Goal: Task Accomplishment & Management: Manage account settings

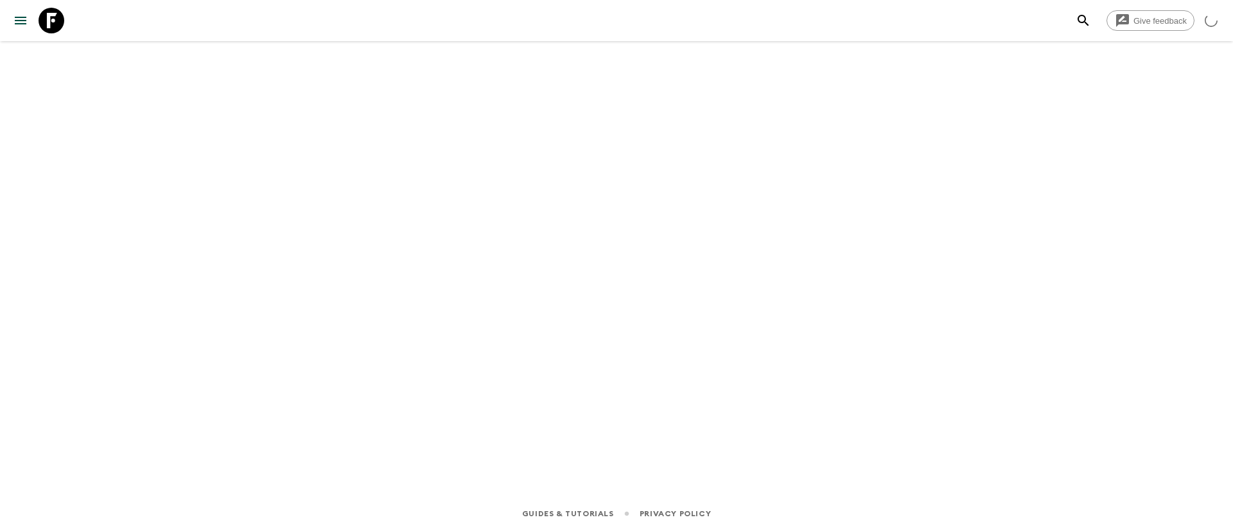
click at [26, 23] on icon "menu" at bounding box center [21, 21] width 12 height 8
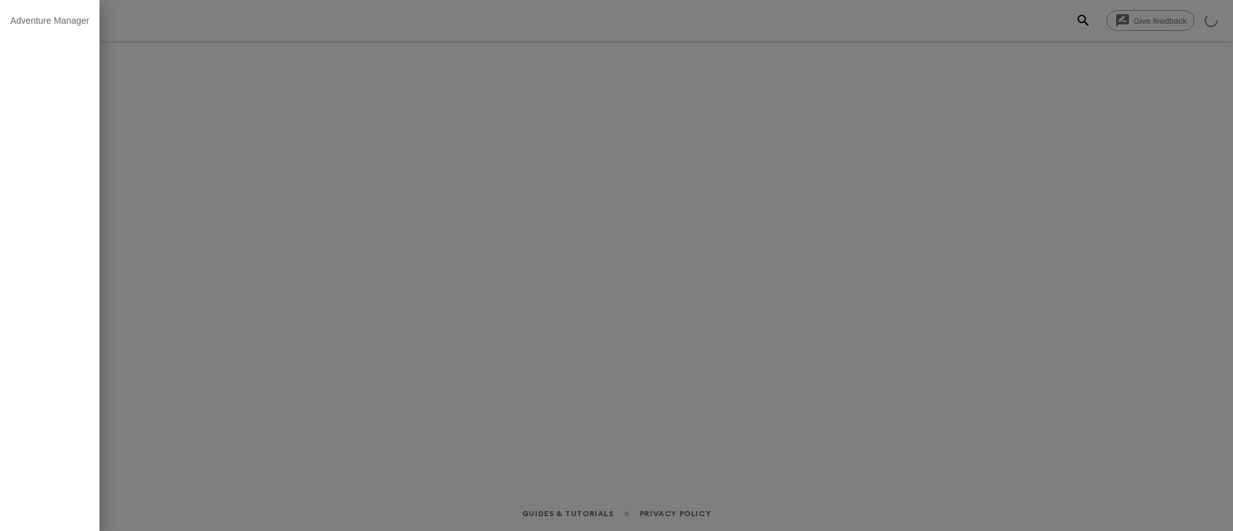
click at [308, 109] on div at bounding box center [616, 265] width 1233 height 531
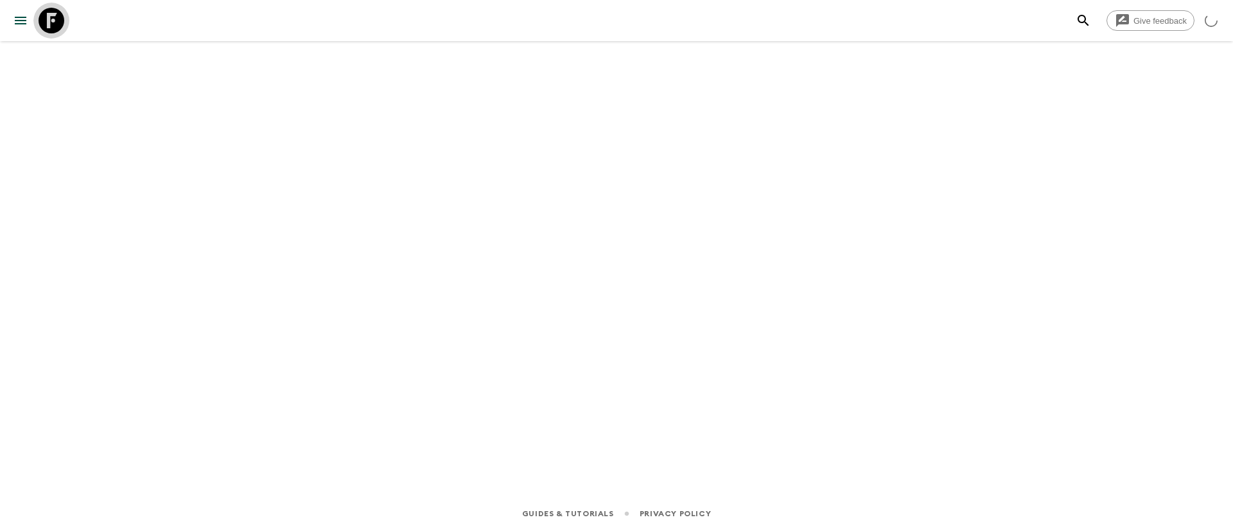
click at [59, 25] on icon at bounding box center [52, 21] width 26 height 26
click at [22, 21] on icon "menu" at bounding box center [20, 20] width 15 height 15
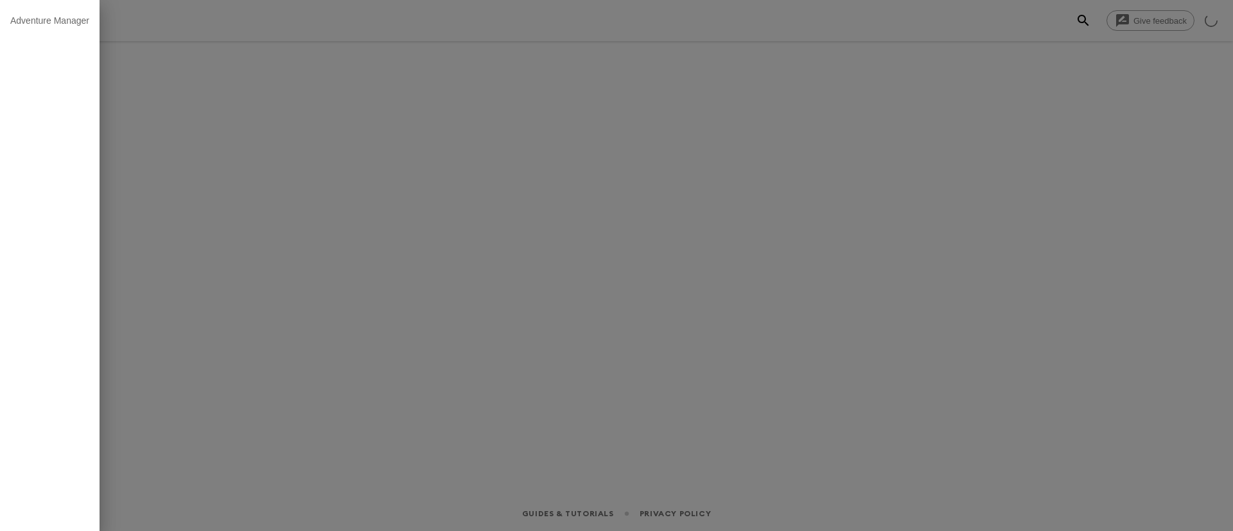
click at [464, 198] on div at bounding box center [616, 265] width 1233 height 531
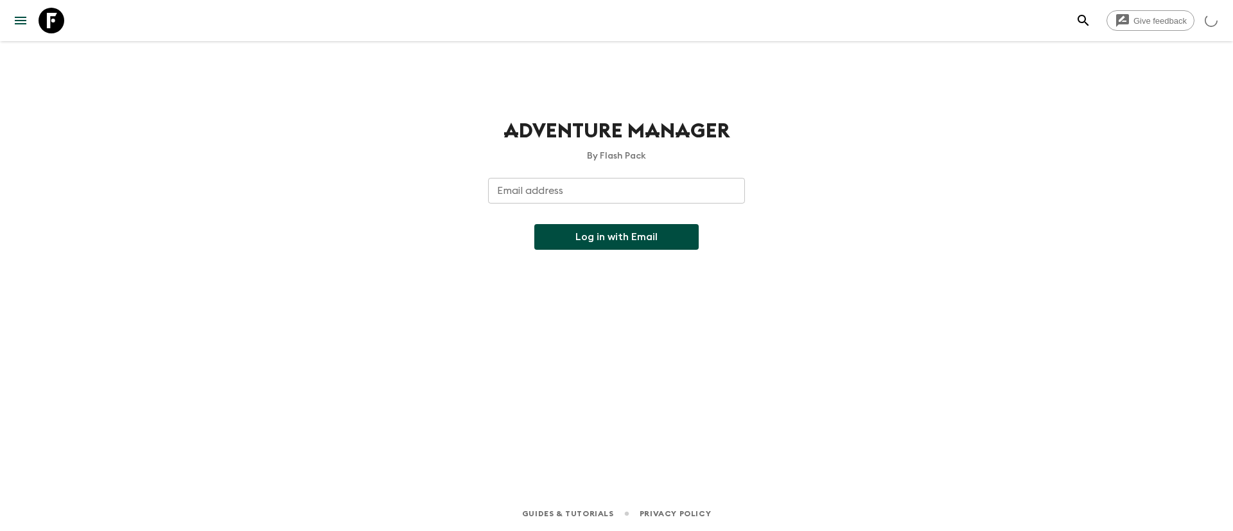
click at [245, 108] on div "Adventure Manager By Flash Pack Email address Email address ​ Log in with Email" at bounding box center [617, 250] width 822 height 419
click at [11, 17] on button "menu" at bounding box center [21, 21] width 26 height 26
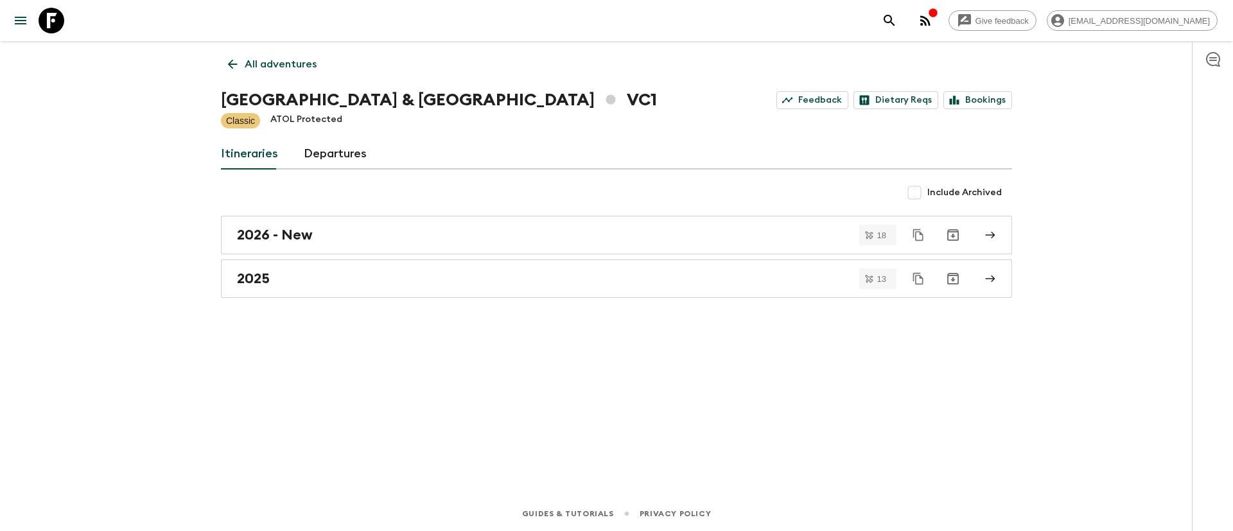
click at [258, 60] on p "All adventures" at bounding box center [281, 64] width 72 height 15
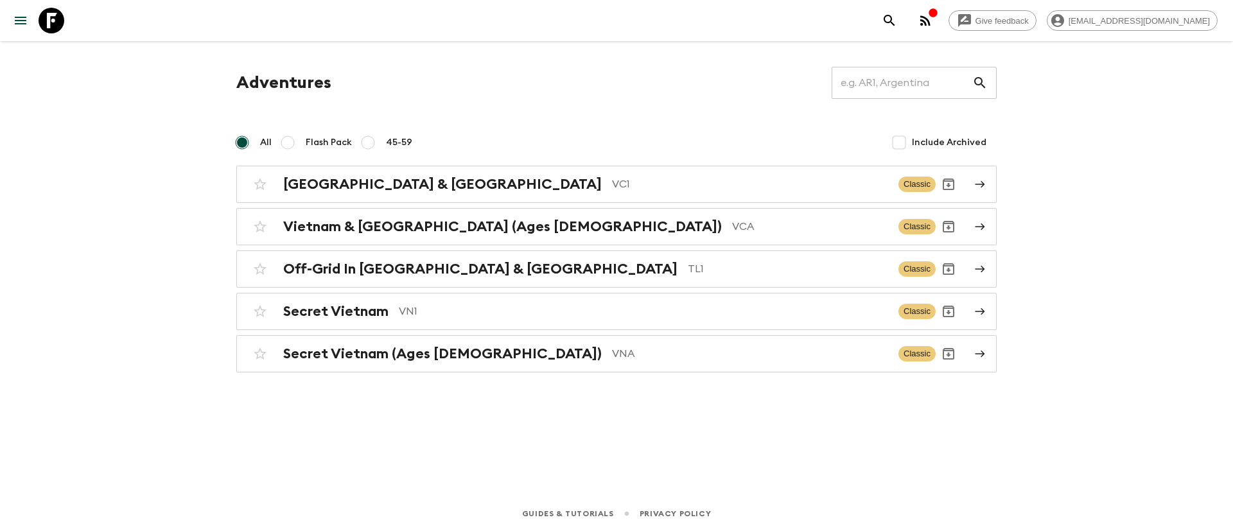
click at [291, 82] on h1 "Adventures" at bounding box center [283, 83] width 95 height 26
click at [361, 189] on h2 "[GEOGRAPHIC_DATA] & [GEOGRAPHIC_DATA]" at bounding box center [442, 184] width 319 height 17
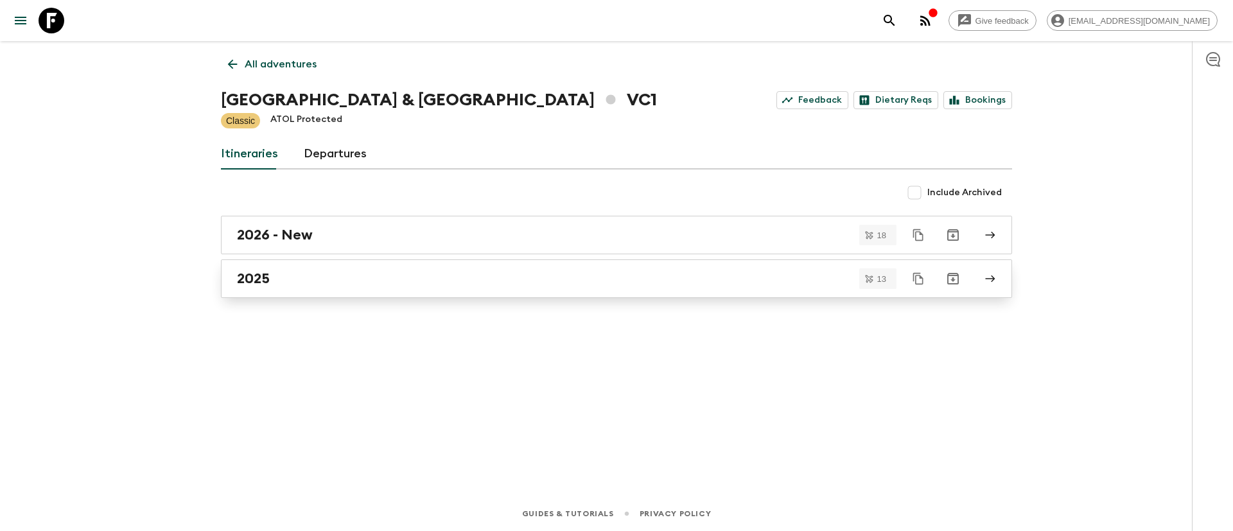
click at [260, 274] on h2 "2025" at bounding box center [253, 278] width 33 height 17
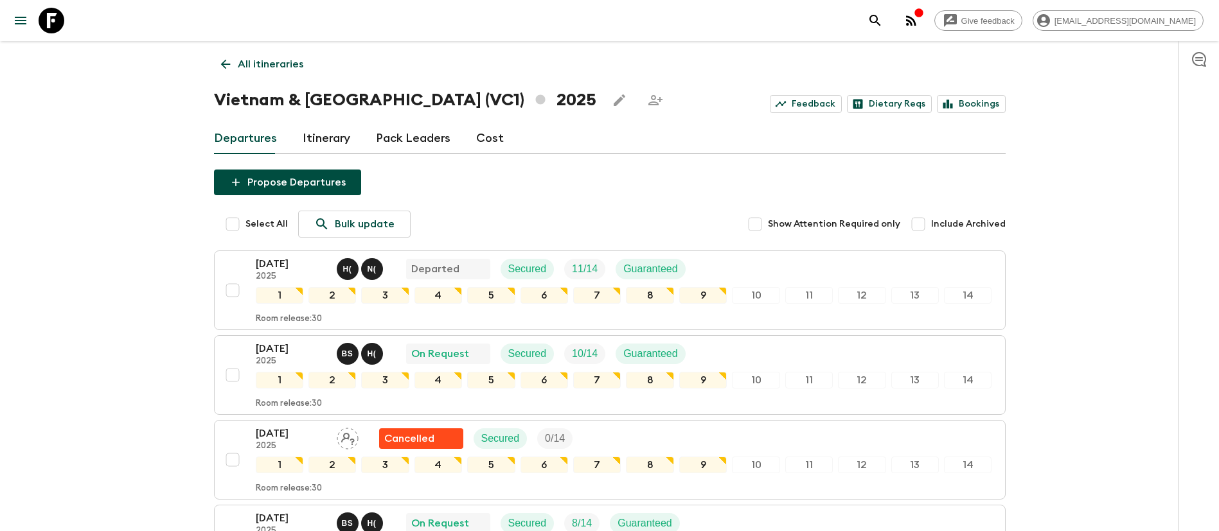
click at [263, 60] on p "All itineraries" at bounding box center [271, 64] width 66 height 15
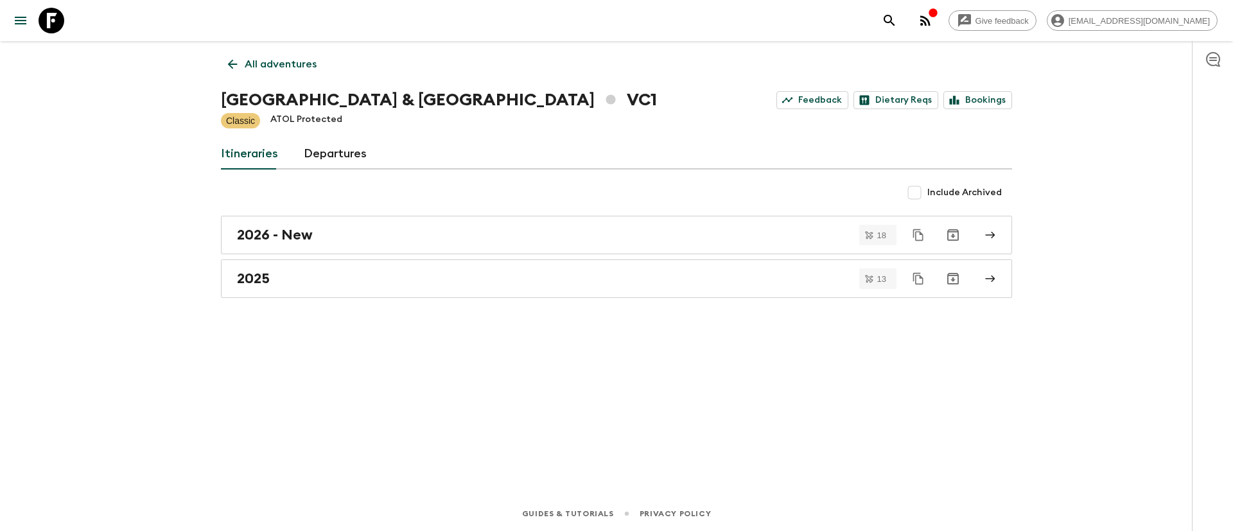
click at [247, 66] on p "All adventures" at bounding box center [281, 64] width 72 height 15
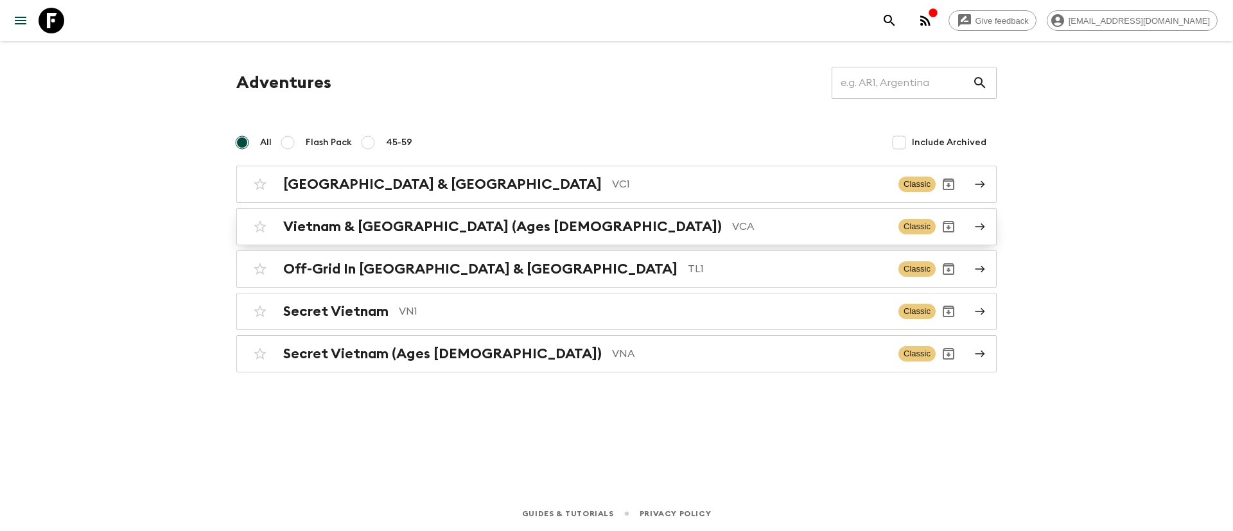
click at [368, 233] on h2 "Vietnam & [GEOGRAPHIC_DATA] (Ages [DEMOGRAPHIC_DATA])" at bounding box center [502, 226] width 439 height 17
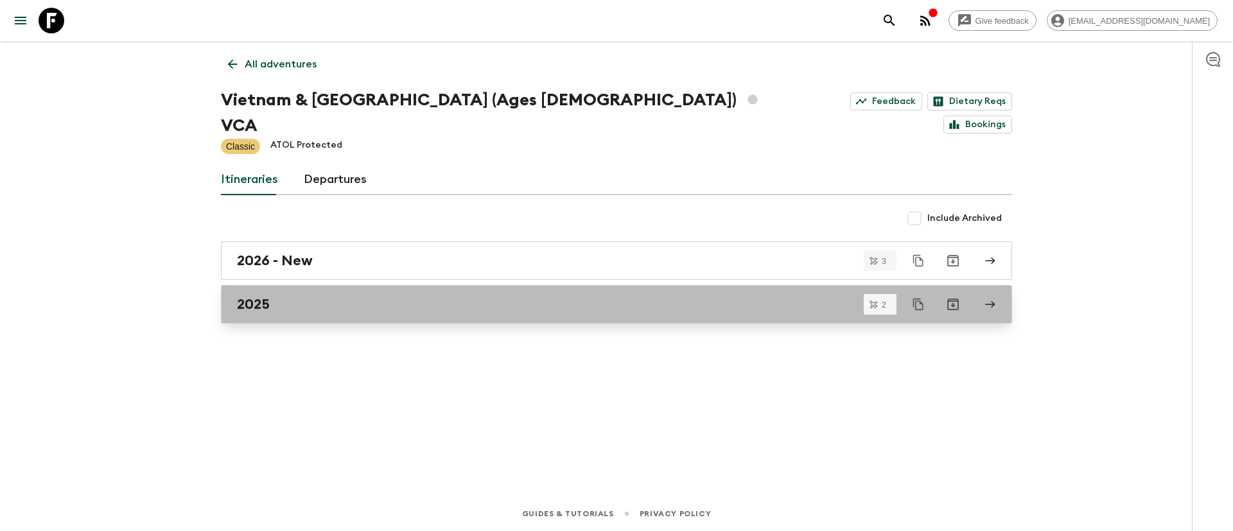
click at [260, 296] on h2 "2025" at bounding box center [253, 304] width 33 height 17
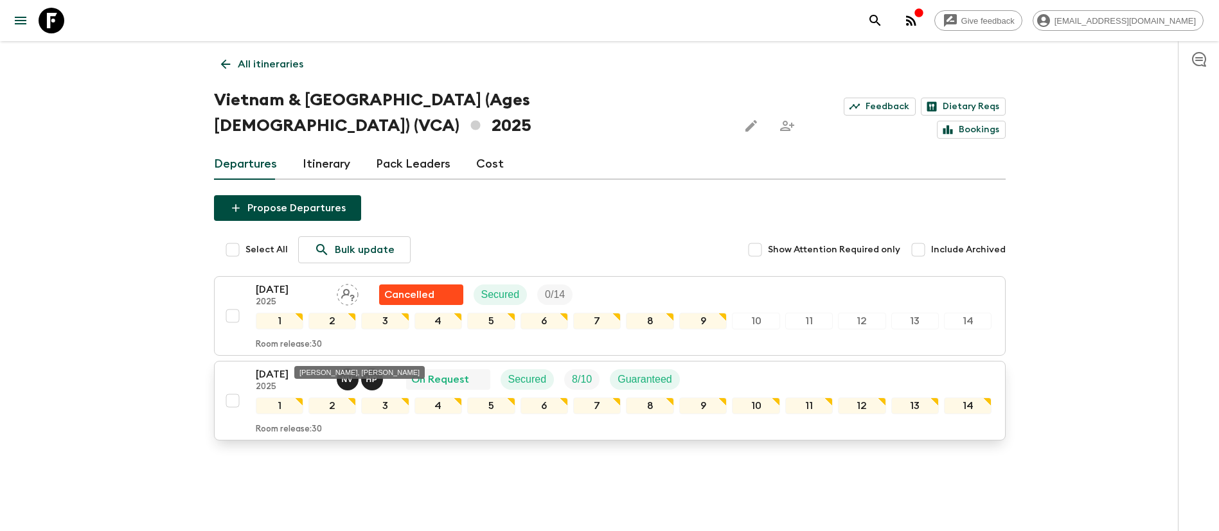
click at [358, 369] on button "N V H P" at bounding box center [361, 380] width 49 height 22
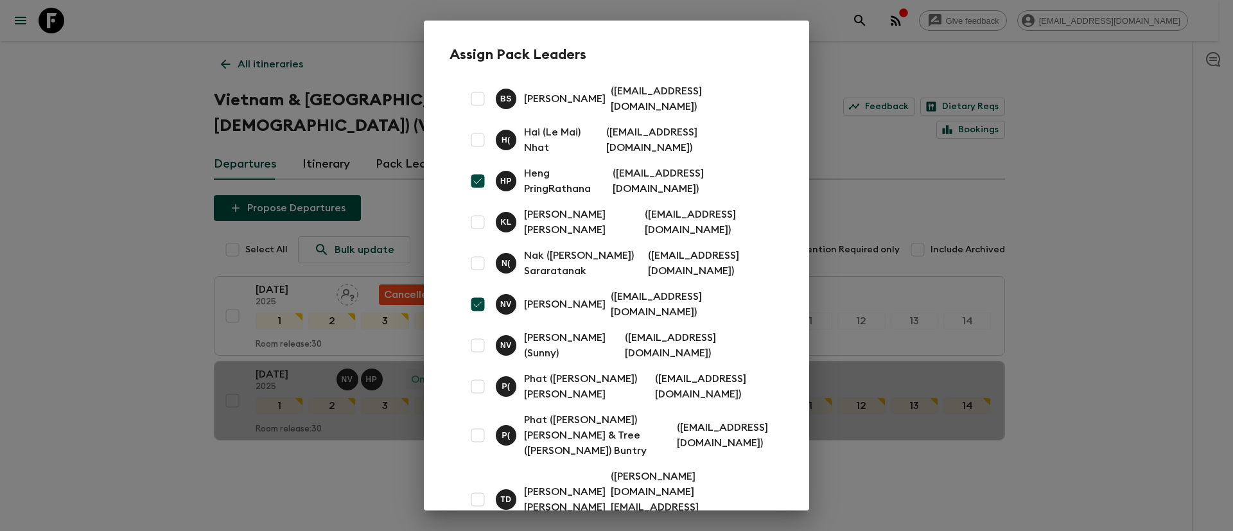
click at [120, 325] on div "Assign Pack Leaders B S [PERSON_NAME] ( [EMAIL_ADDRESS][DOMAIN_NAME] ) H ( Hai …" at bounding box center [616, 265] width 1233 height 531
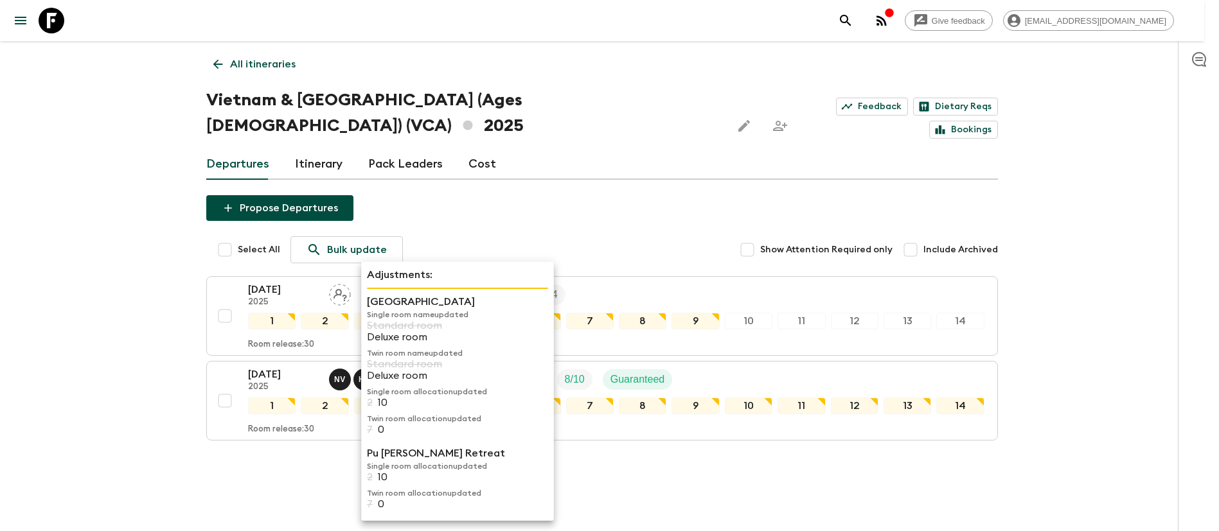
click at [360, 429] on div "Propose Departures Select All Bulk update Show Attention Required only Include …" at bounding box center [601, 333] width 791 height 276
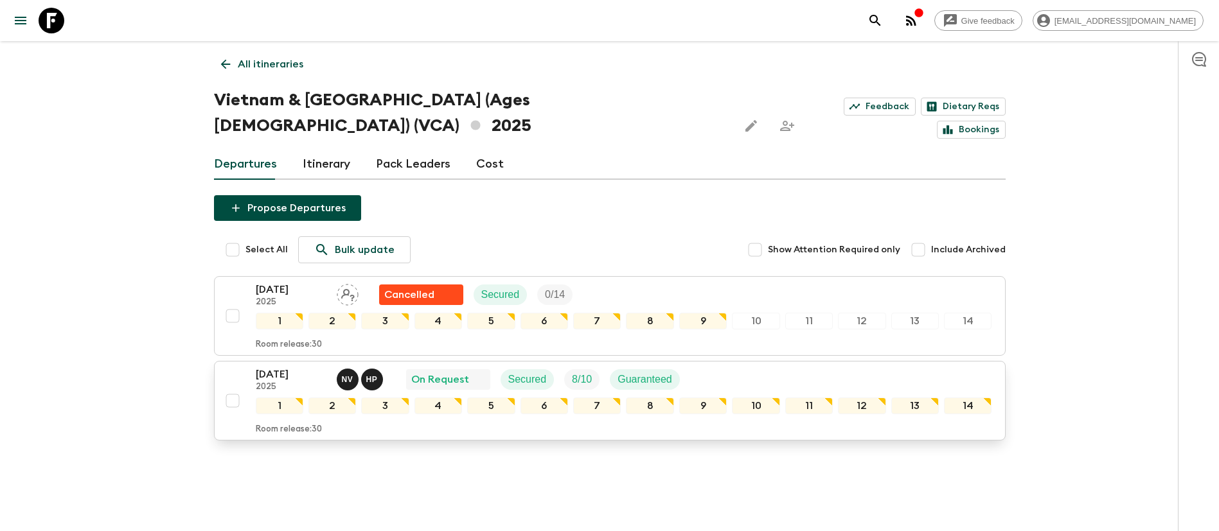
click at [487, 369] on div "On Request" at bounding box center [448, 379] width 84 height 21
click at [290, 367] on p "[DATE]" at bounding box center [291, 374] width 71 height 15
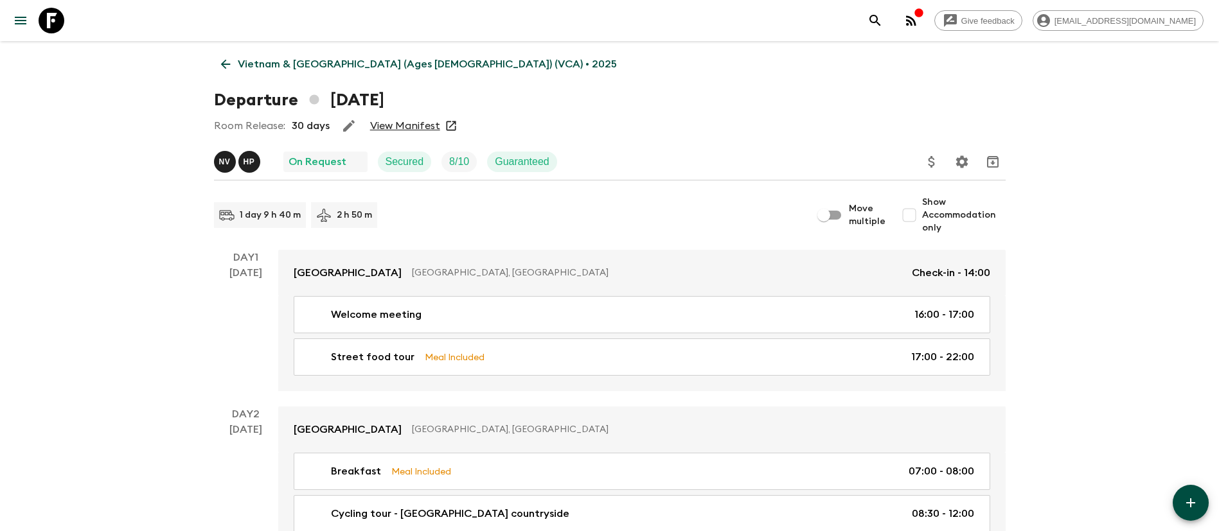
click at [407, 129] on link "View Manifest" at bounding box center [405, 125] width 70 height 13
click at [277, 100] on h1 "Departure [DATE]" at bounding box center [299, 100] width 170 height 26
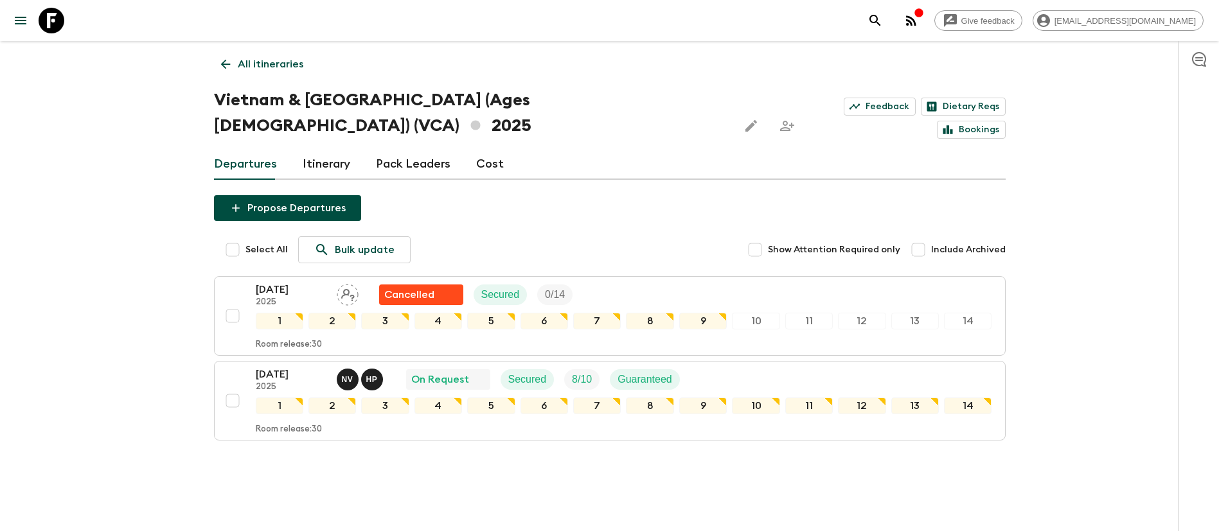
click at [490, 149] on link "Cost" at bounding box center [490, 164] width 28 height 31
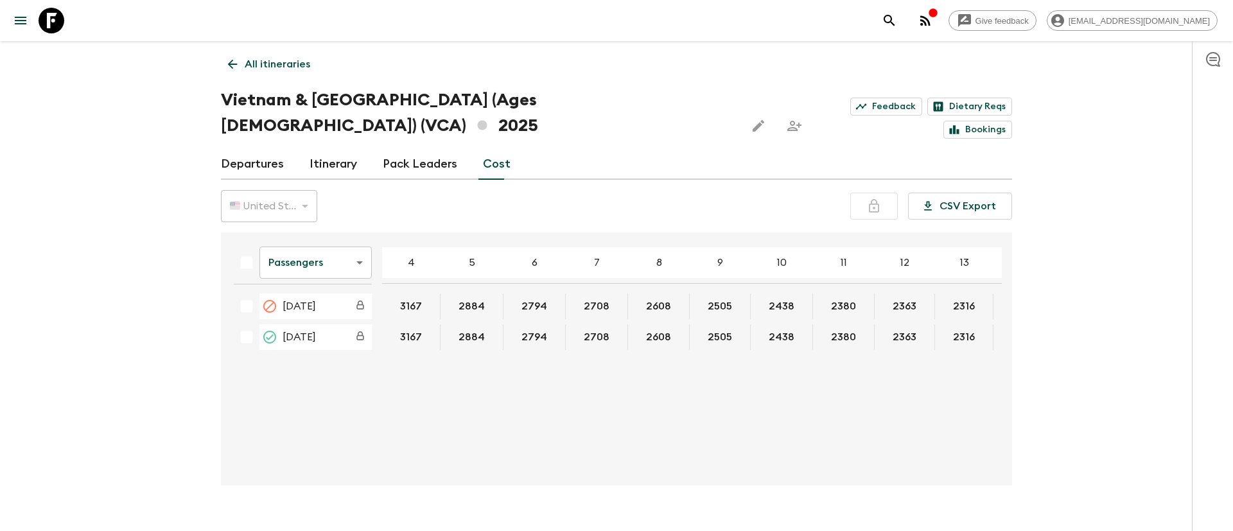
click at [489, 190] on div "🇺🇸 United States Dollar (USD) USD ​ CSV Export" at bounding box center [616, 206] width 791 height 32
click at [354, 234] on body "Give feedback [EMAIL_ADDRESS][DOMAIN_NAME] All itineraries [GEOGRAPHIC_DATA] & …" at bounding box center [616, 278] width 1233 height 556
click at [319, 287] on li "Extras" at bounding box center [316, 289] width 112 height 21
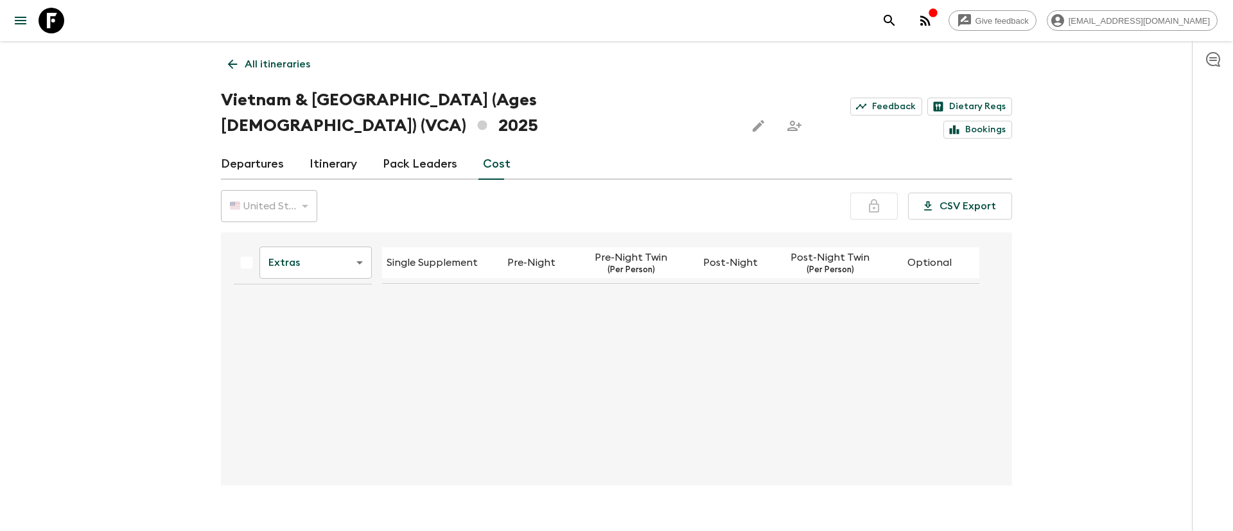
click at [346, 235] on body "Give feedback [EMAIL_ADDRESS][DOMAIN_NAME] All itineraries [GEOGRAPHIC_DATA] & …" at bounding box center [616, 278] width 1233 height 556
click at [577, 252] on div at bounding box center [616, 265] width 1233 height 531
click at [340, 234] on body "Give feedback [EMAIL_ADDRESS][DOMAIN_NAME] All itineraries [GEOGRAPHIC_DATA] & …" at bounding box center [616, 278] width 1233 height 556
click at [295, 309] on li "Mandatory" at bounding box center [316, 309] width 112 height 21
click at [351, 236] on body "Give feedback [EMAIL_ADDRESS][DOMAIN_NAME] All itineraries [GEOGRAPHIC_DATA] & …" at bounding box center [616, 278] width 1233 height 556
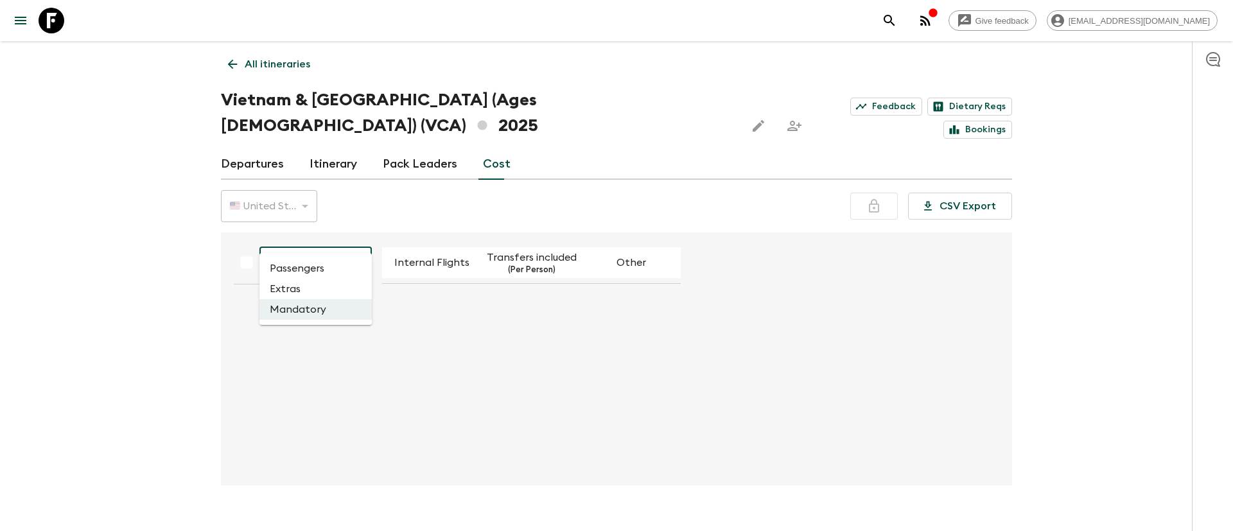
click at [349, 243] on div at bounding box center [616, 265] width 1233 height 531
click at [347, 245] on body "Give feedback [EMAIL_ADDRESS][DOMAIN_NAME] All itineraries [GEOGRAPHIC_DATA] & …" at bounding box center [616, 278] width 1233 height 556
click at [297, 286] on li "Extras" at bounding box center [316, 289] width 112 height 21
